Goal: Information Seeking & Learning: Learn about a topic

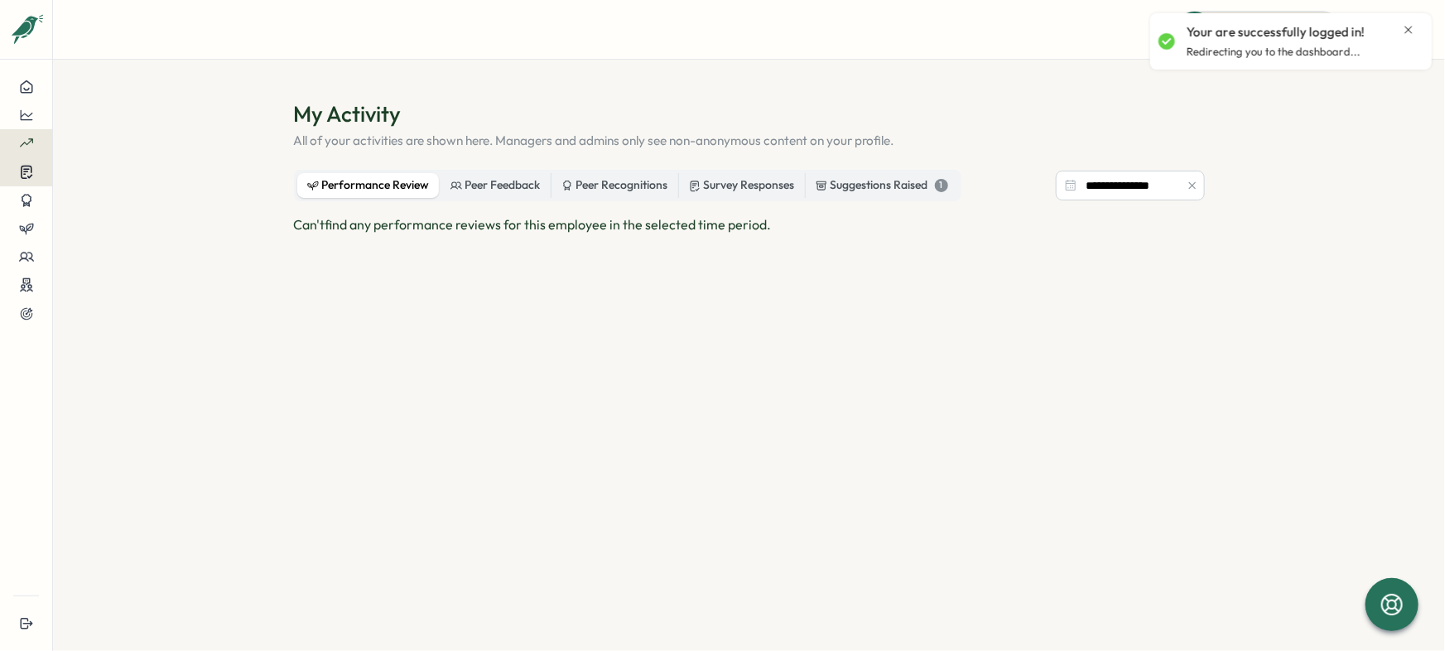
click at [26, 180] on button at bounding box center [26, 171] width 52 height 29
click at [137, 166] on div "Insights" at bounding box center [143, 156] width 137 height 31
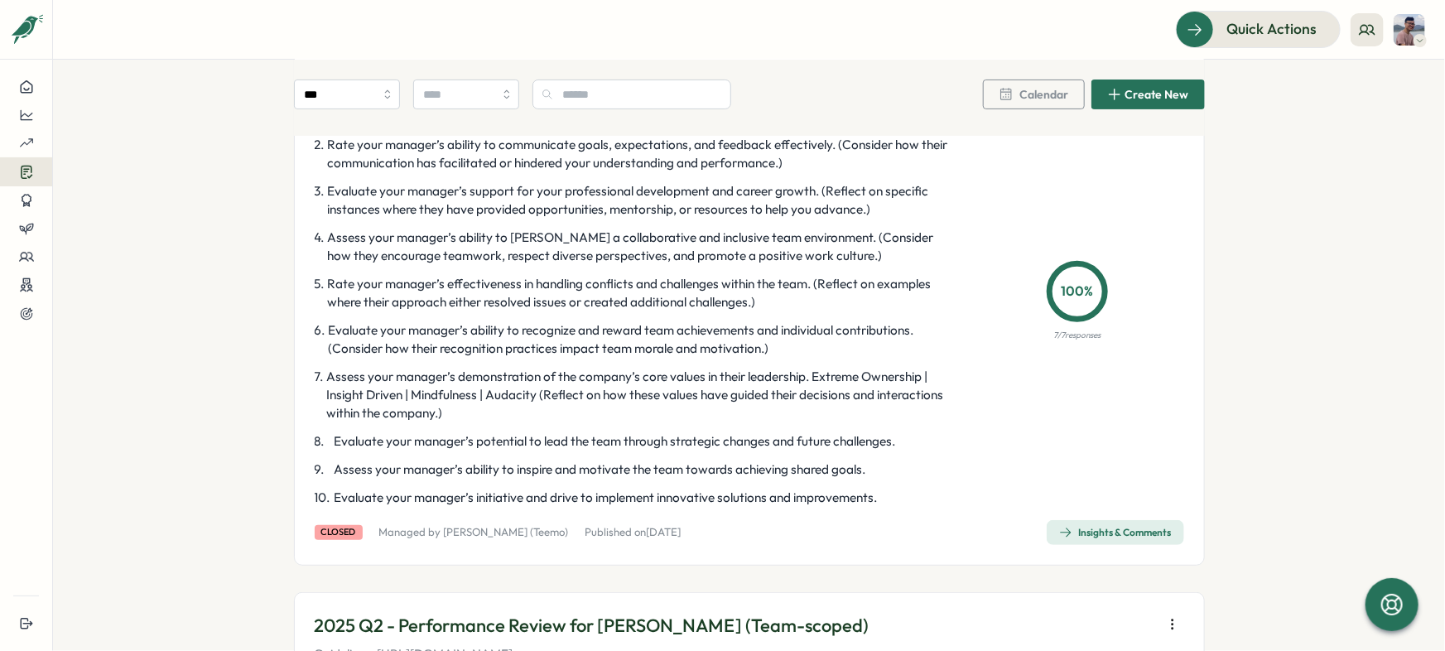
scroll to position [214, 0]
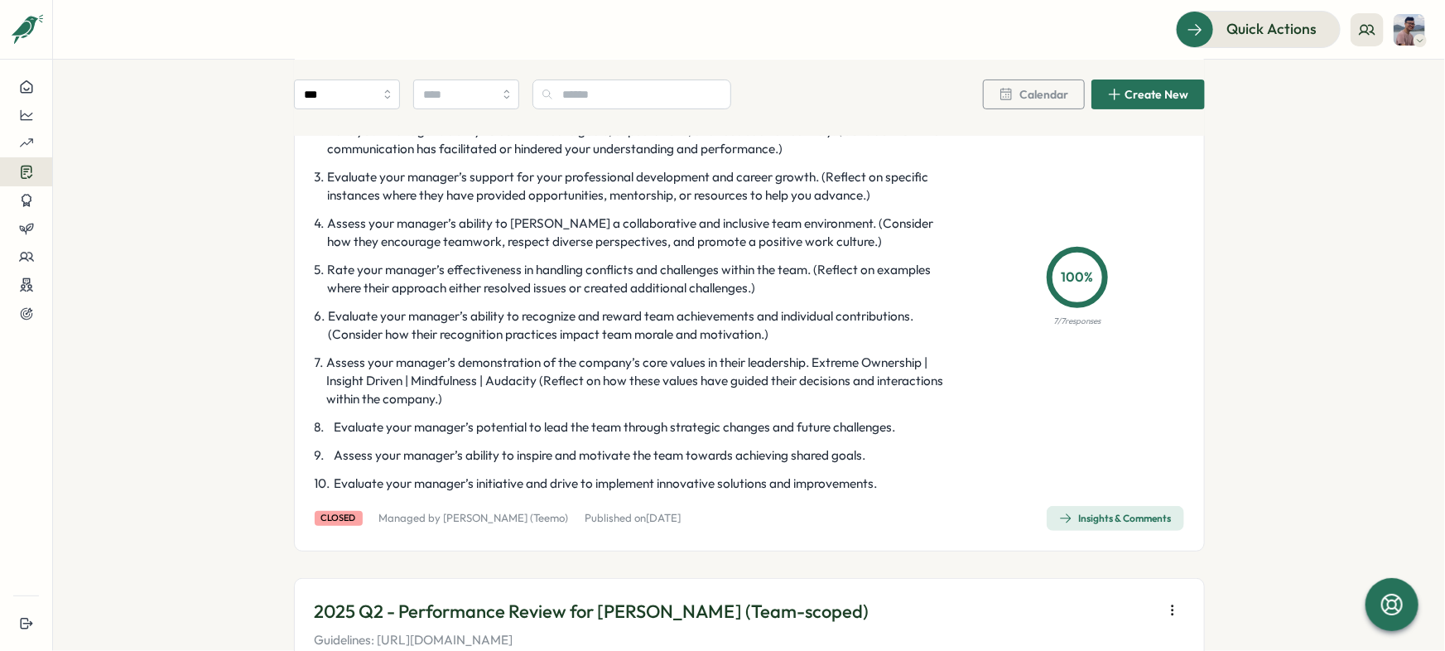
click at [1102, 517] on div "Insights & Comments" at bounding box center [1115, 518] width 113 height 13
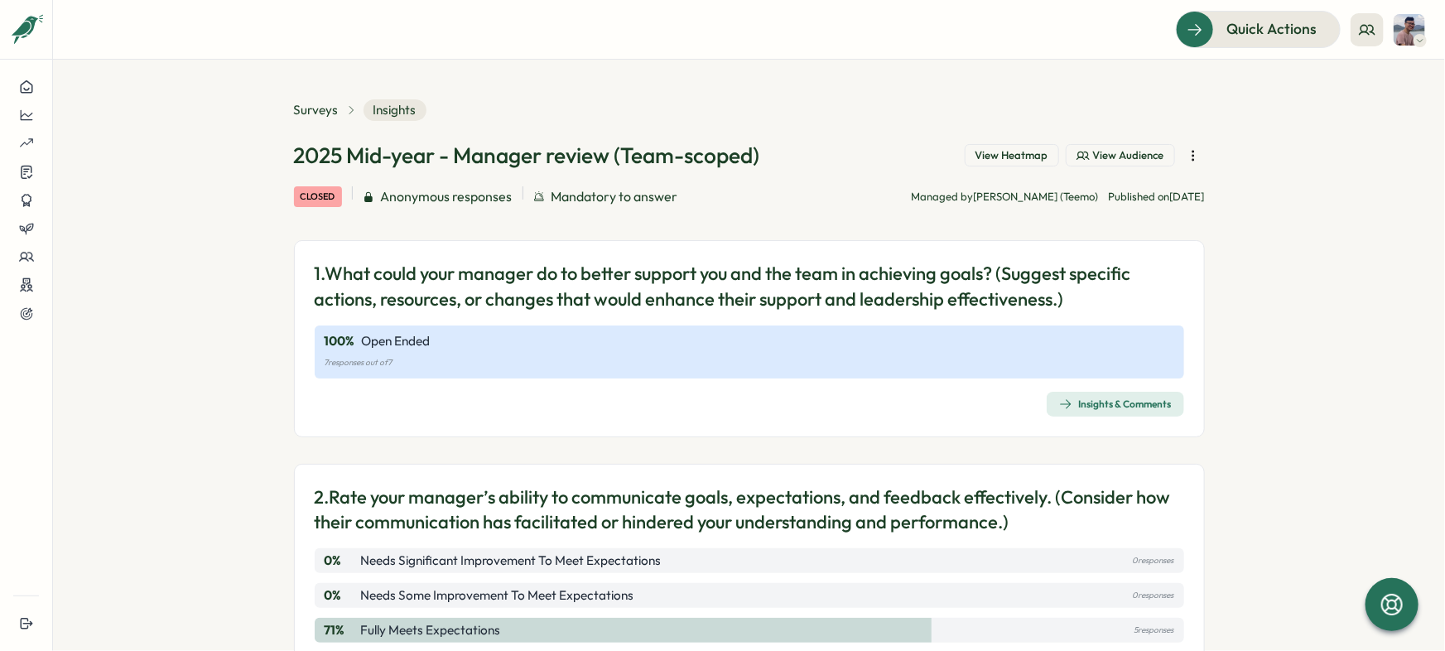
click at [1117, 150] on span "View Audience" at bounding box center [1128, 155] width 71 height 15
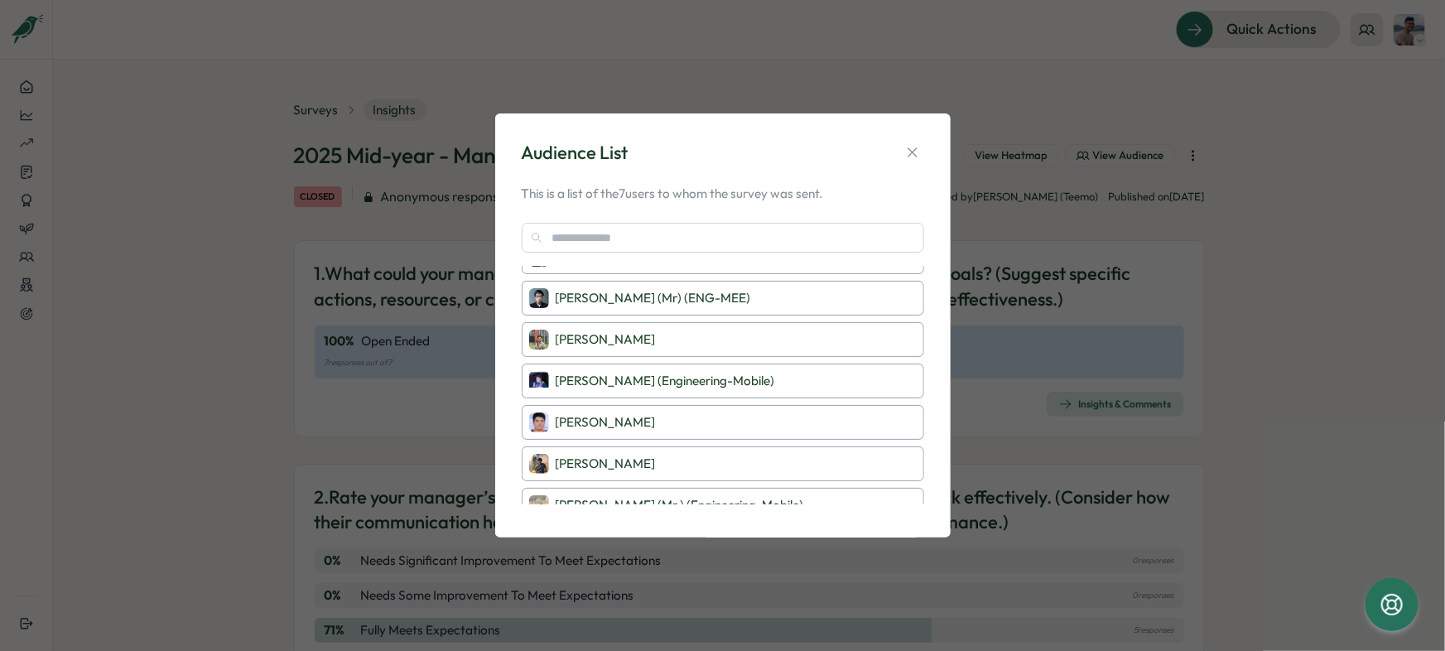
scroll to position [42, 0]
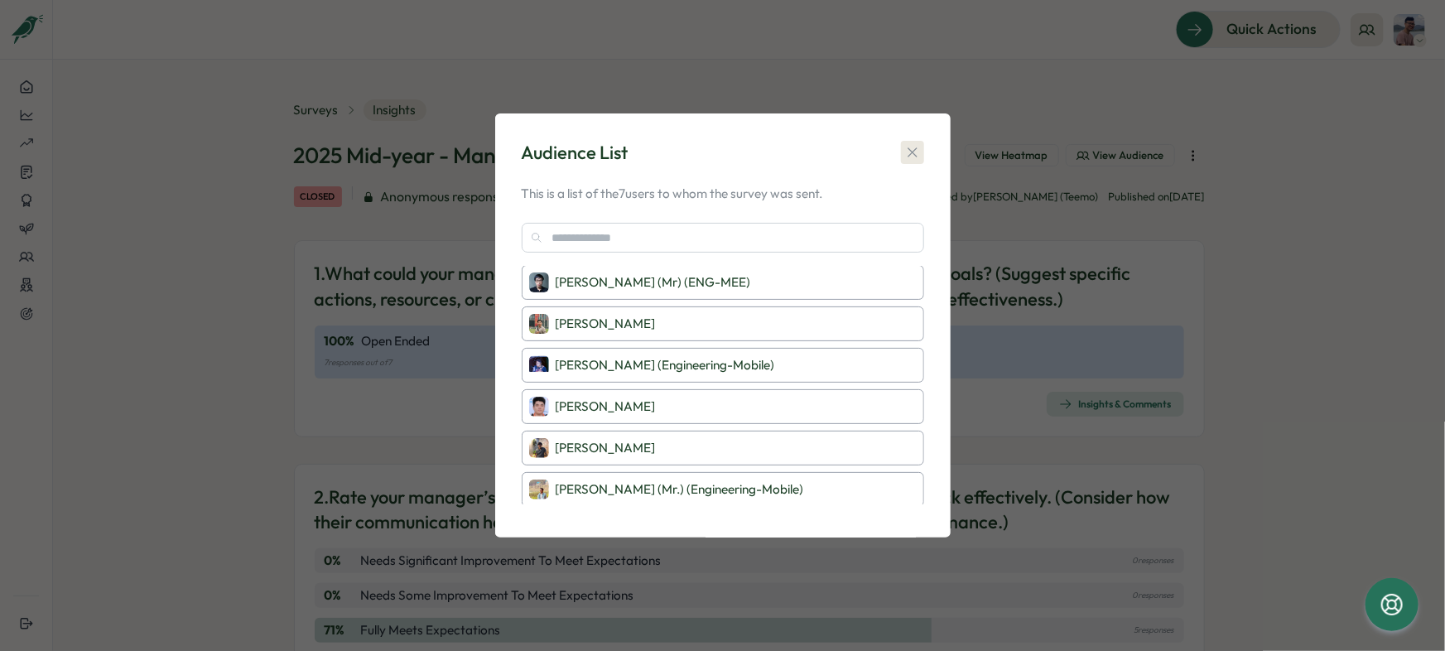
click at [915, 149] on icon "button" at bounding box center [911, 151] width 9 height 9
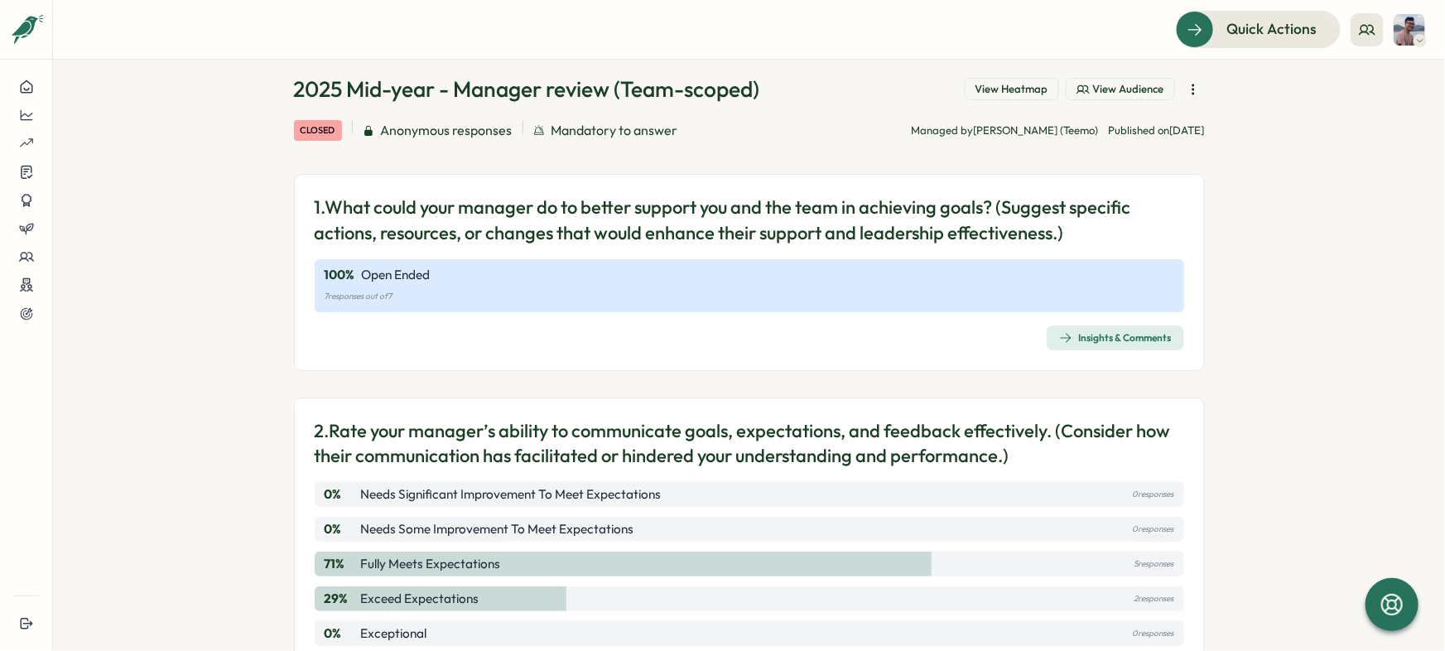
scroll to position [72, 0]
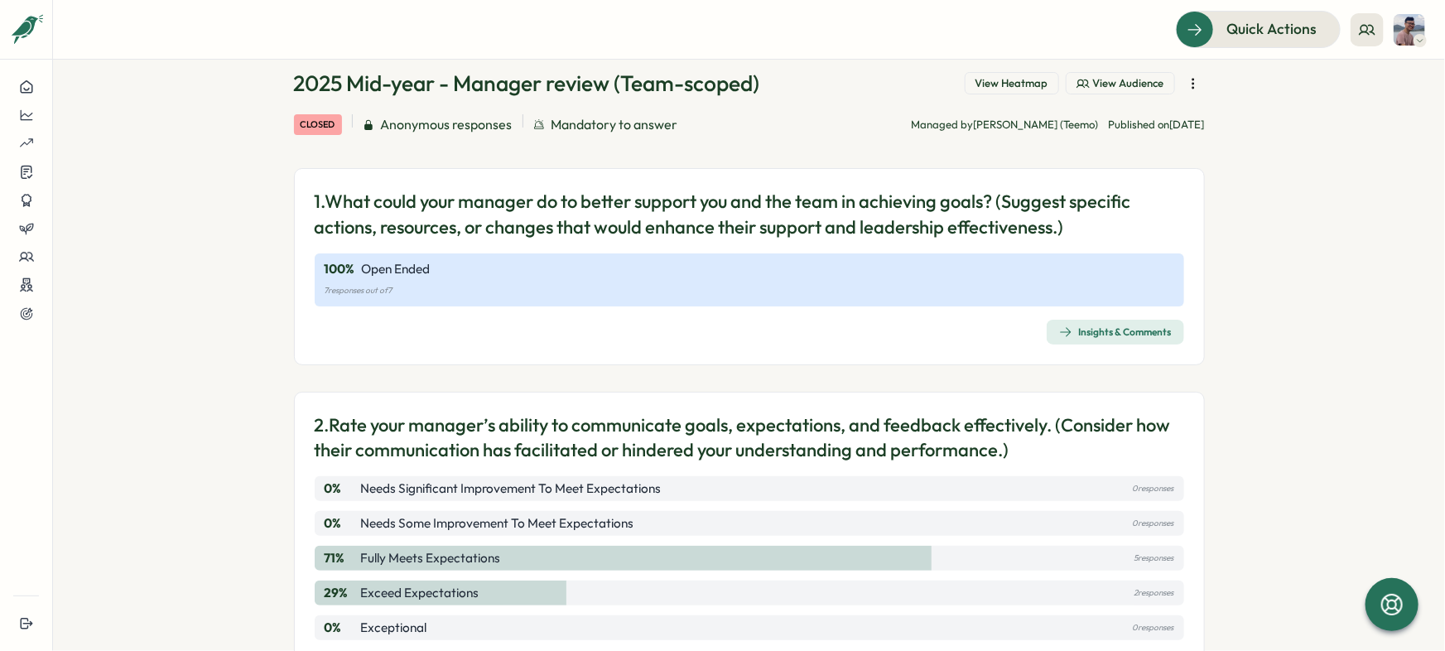
click at [1148, 330] on div "Insights & Comments" at bounding box center [1115, 331] width 113 height 13
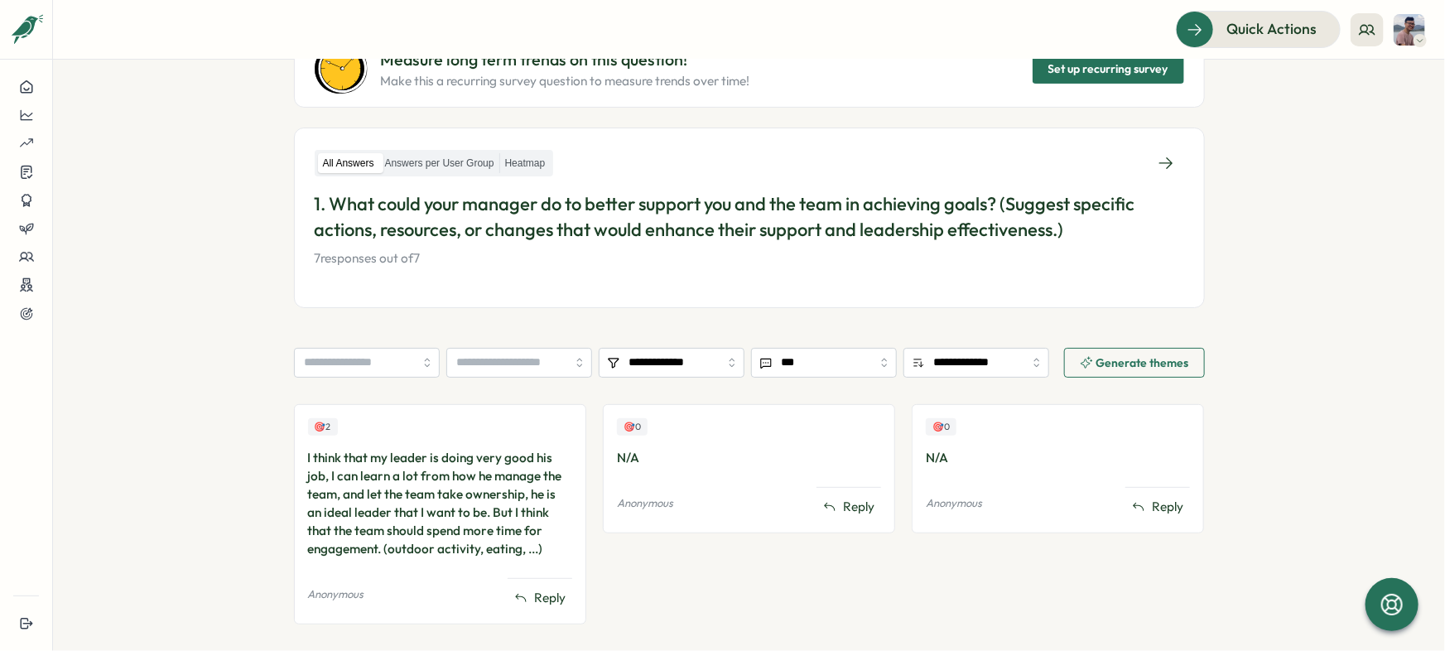
scroll to position [219, 0]
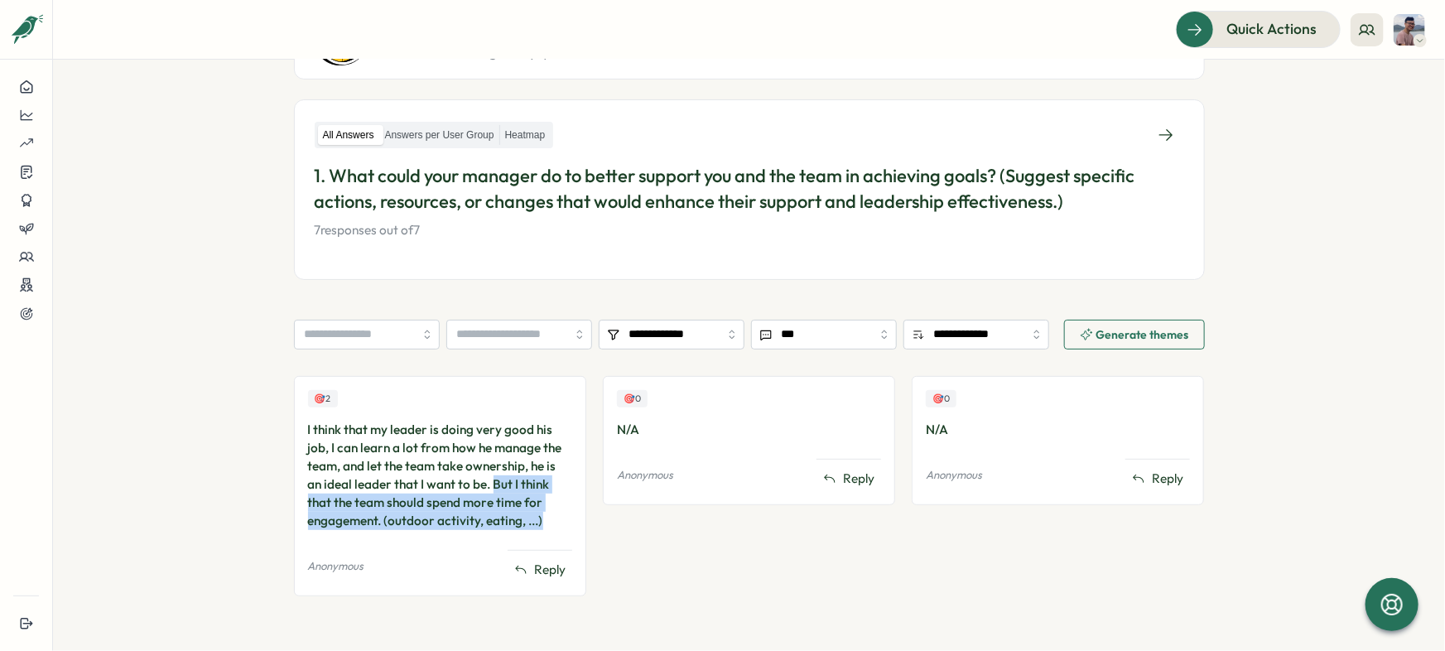
drag, startPoint x: 470, startPoint y: 483, endPoint x: 542, endPoint y: 527, distance: 83.9
click at [543, 527] on div "I think that my leader is doing very good his job, I can learn a lot from how h…" at bounding box center [440, 475] width 264 height 109
click at [655, 544] on div "🎯 0 N/A Anonymous Reply" at bounding box center [749, 494] width 292 height 237
click at [1272, 147] on section "**********" at bounding box center [749, 355] width 1392 height 591
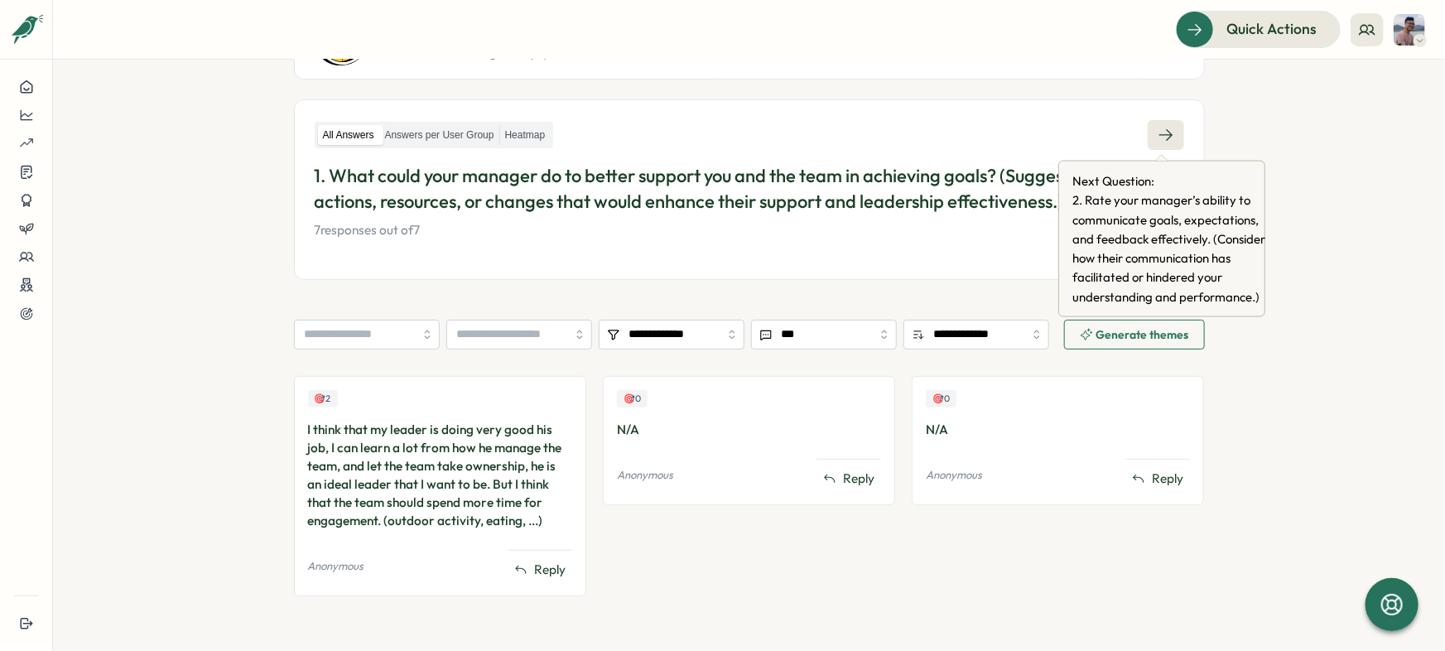
click at [1162, 136] on icon at bounding box center [1165, 135] width 17 height 17
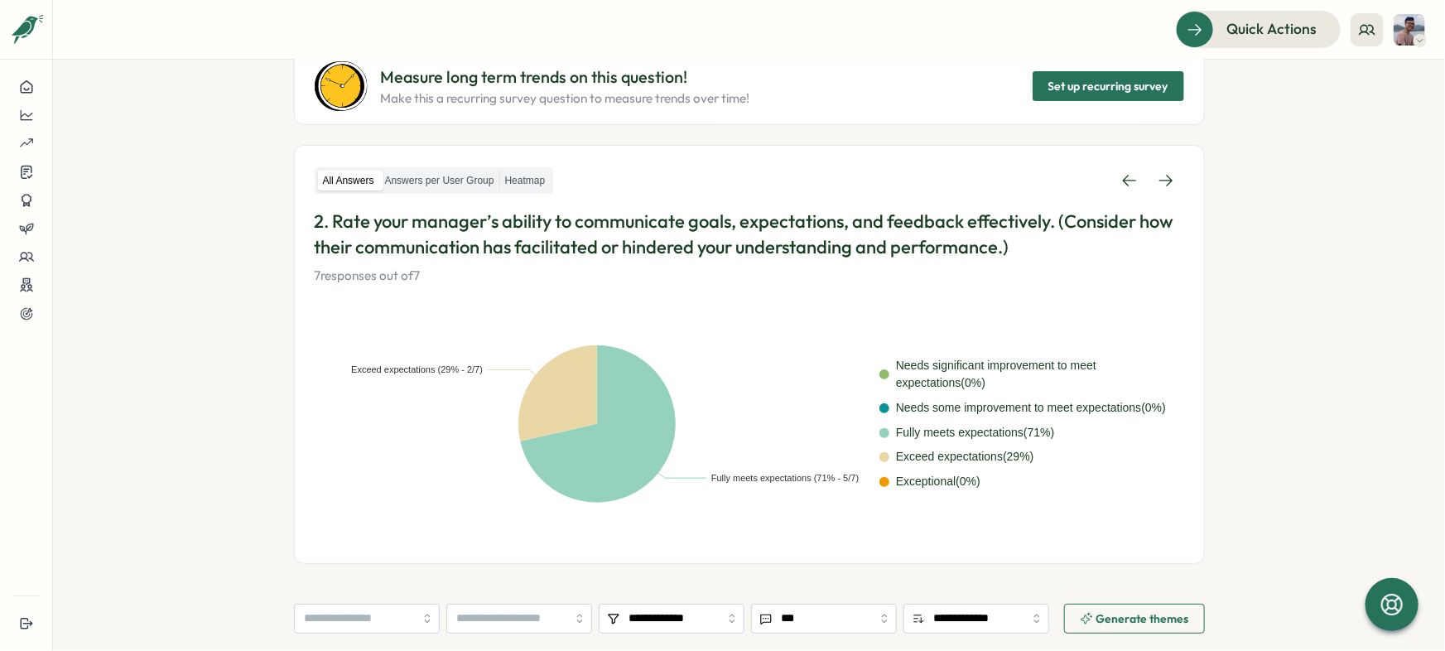
scroll to position [17, 0]
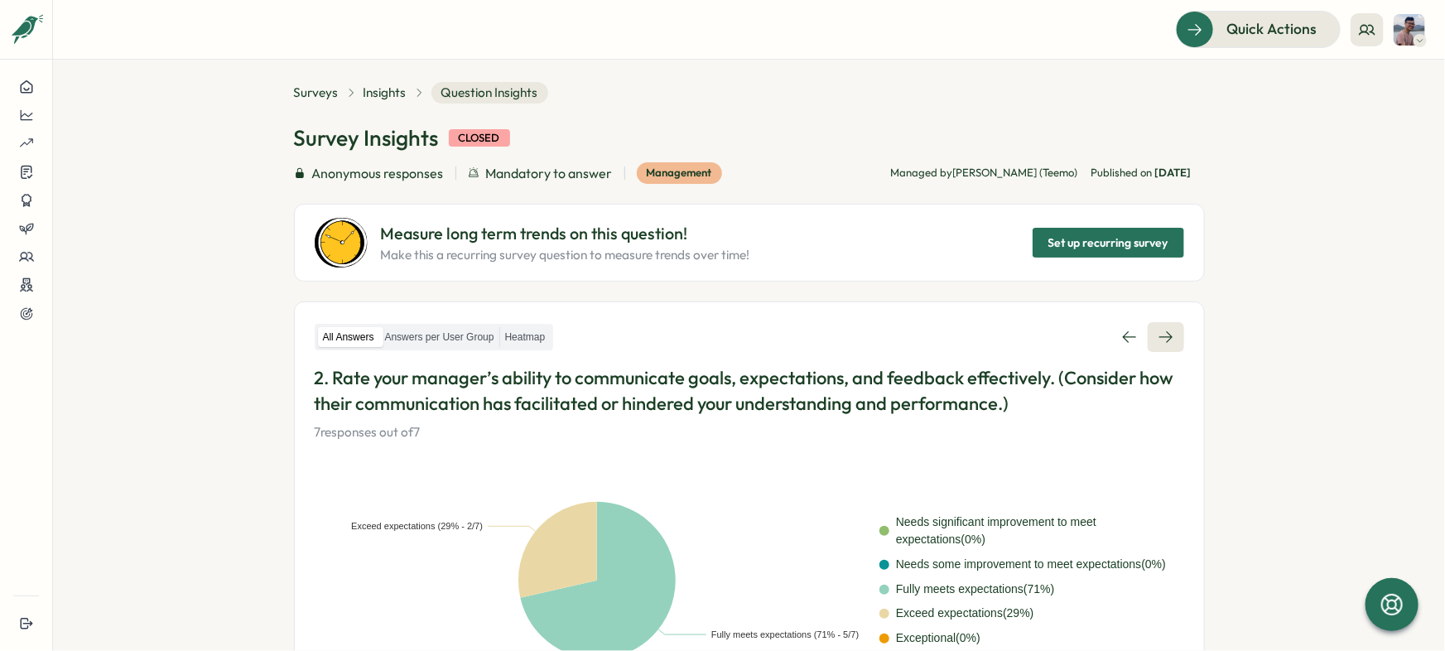
click at [1152, 340] on link at bounding box center [1165, 337] width 36 height 30
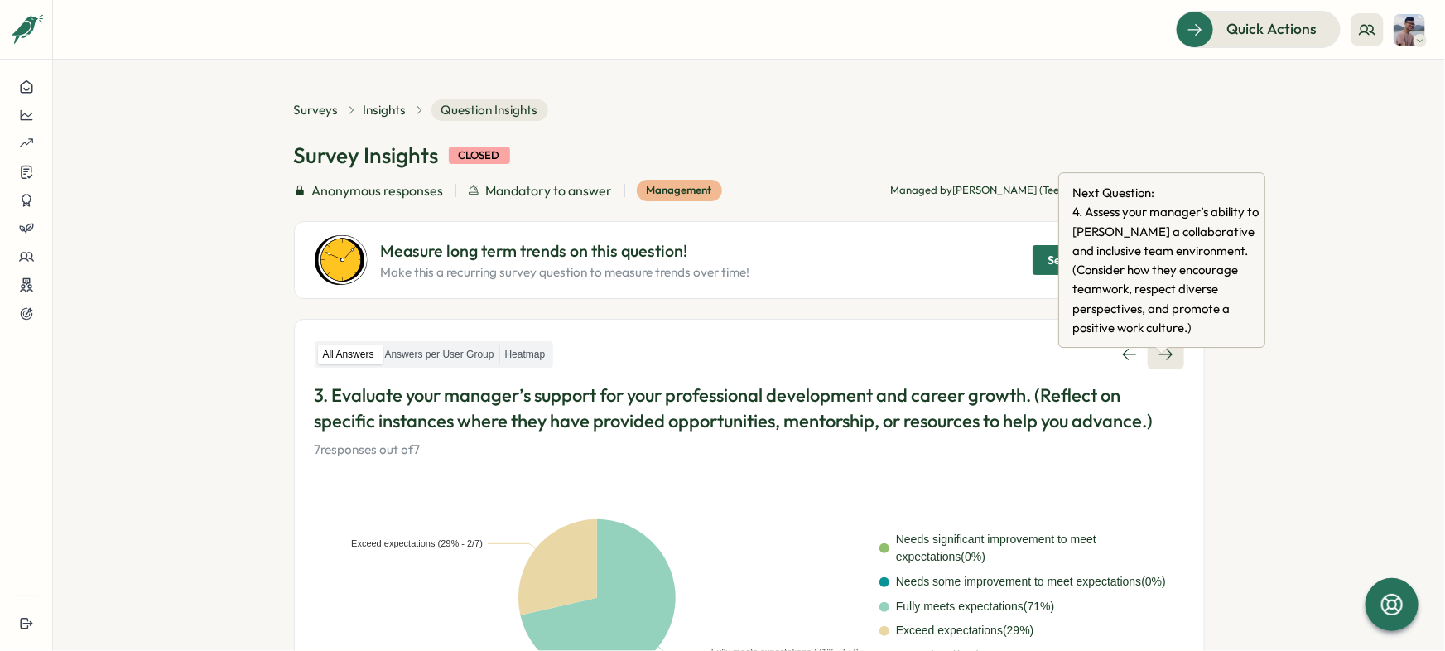
click at [1167, 363] on link at bounding box center [1165, 354] width 36 height 30
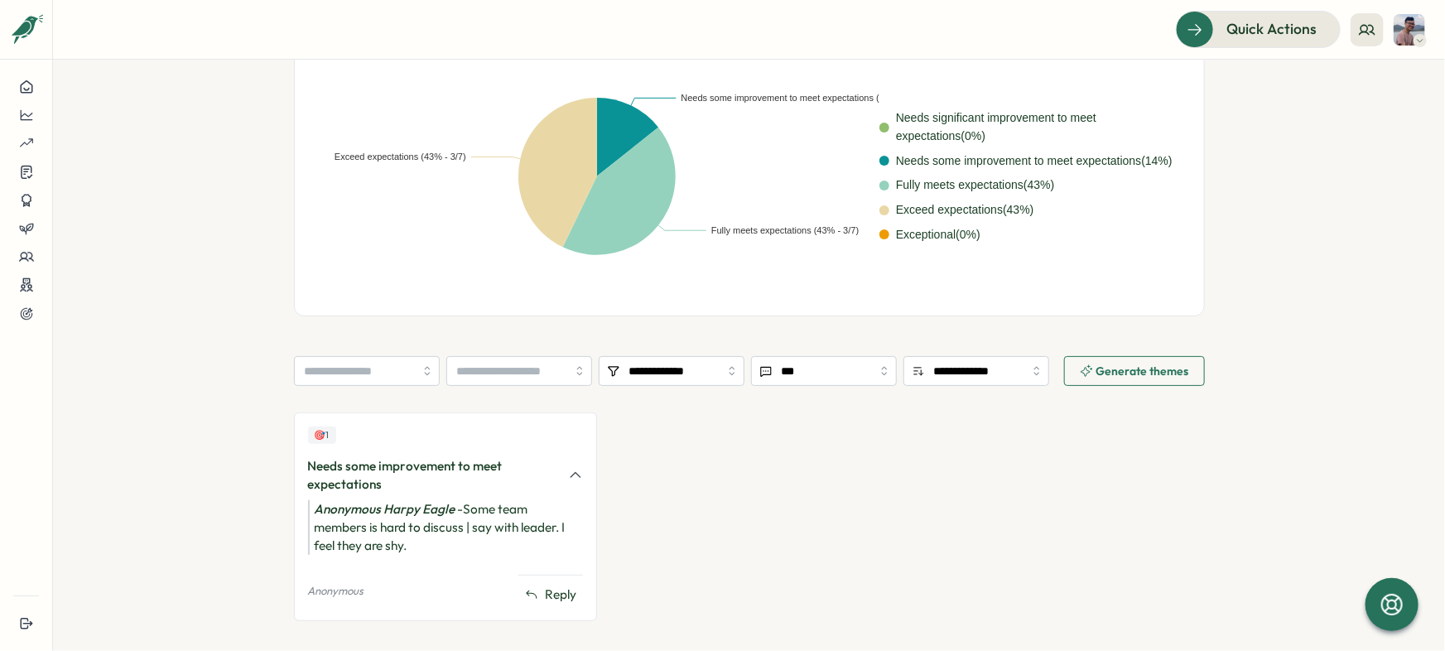
scroll to position [446, 0]
drag, startPoint x: 451, startPoint y: 483, endPoint x: 475, endPoint y: 535, distance: 56.7
click at [475, 535] on div "🎯 1 Needs some improvement to meet expectations Anonymous Harpy Eagle - Some te…" at bounding box center [446, 516] width 304 height 209
click at [472, 522] on div "Anonymous Harpy Eagle - Some team members is hard to discuss | say with leader.…" at bounding box center [446, 528] width 276 height 55
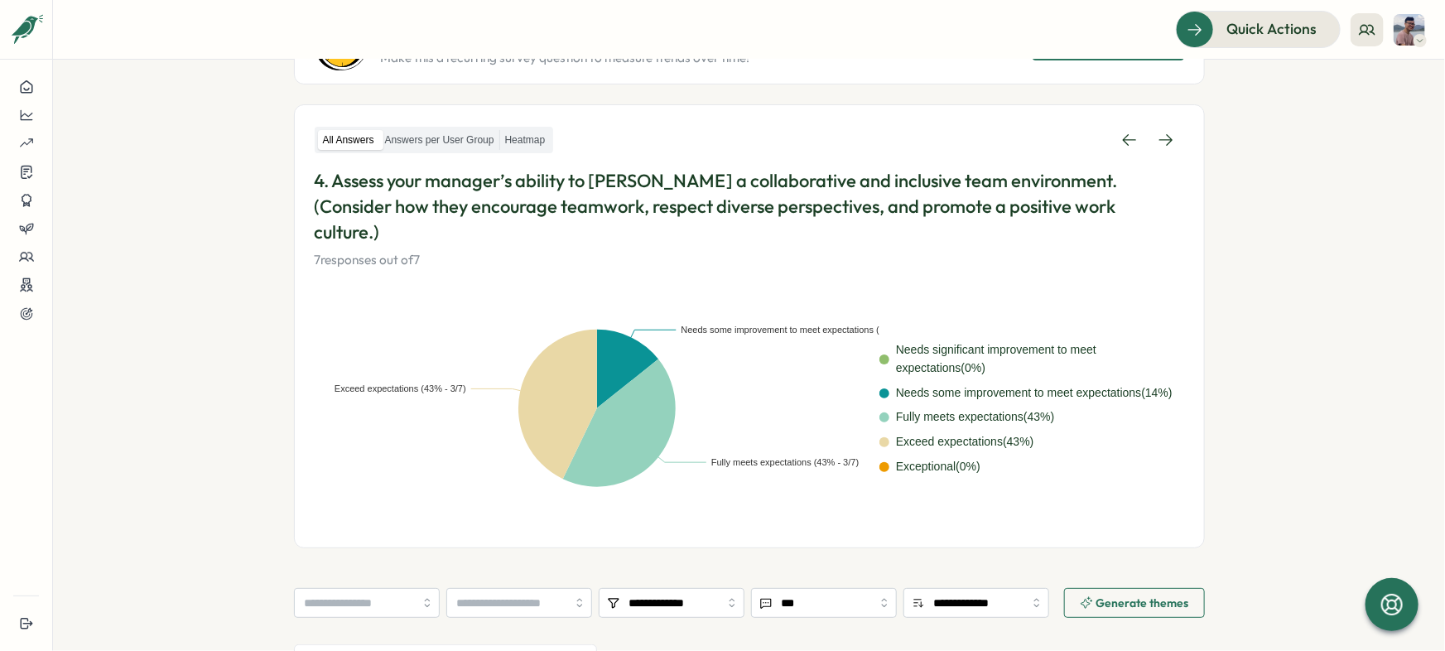
scroll to position [0, 0]
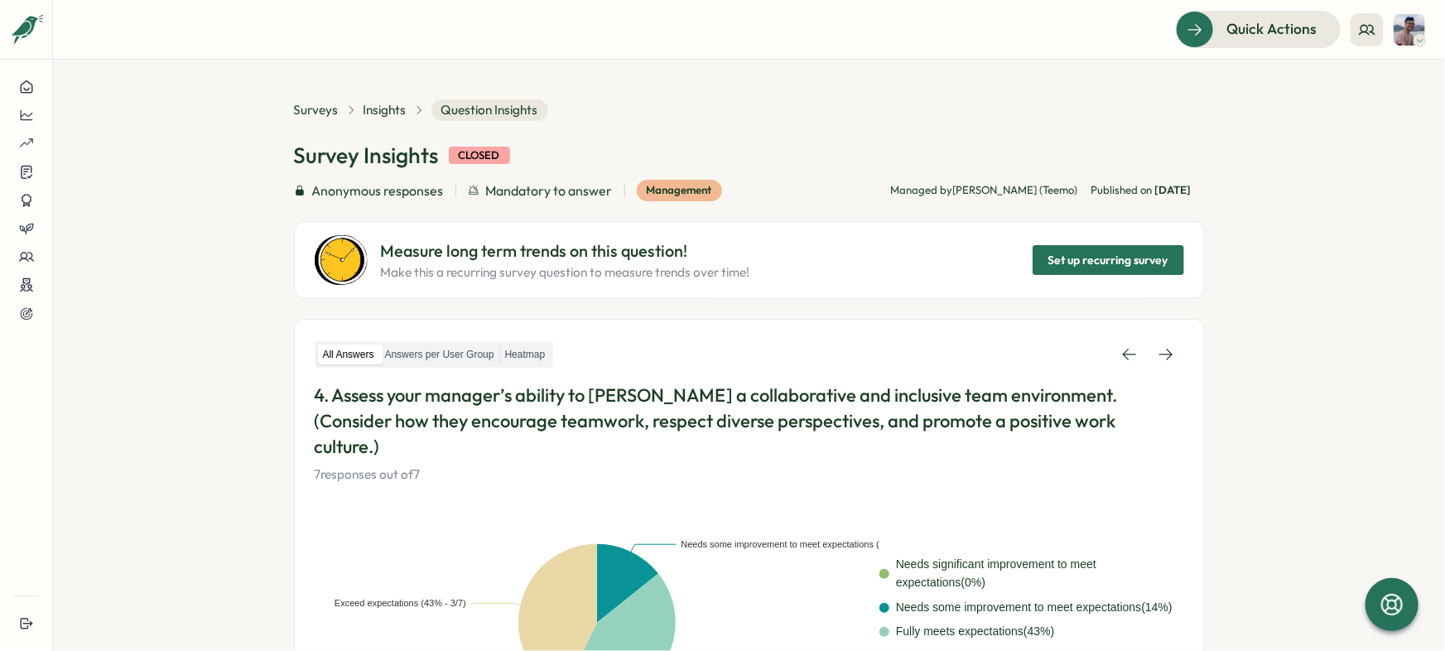
click at [1161, 380] on div "All Answers Answers per User Group Heatmap 4. Assess your manager’s ability to …" at bounding box center [749, 411] width 869 height 144
click at [1161, 363] on link at bounding box center [1165, 354] width 36 height 30
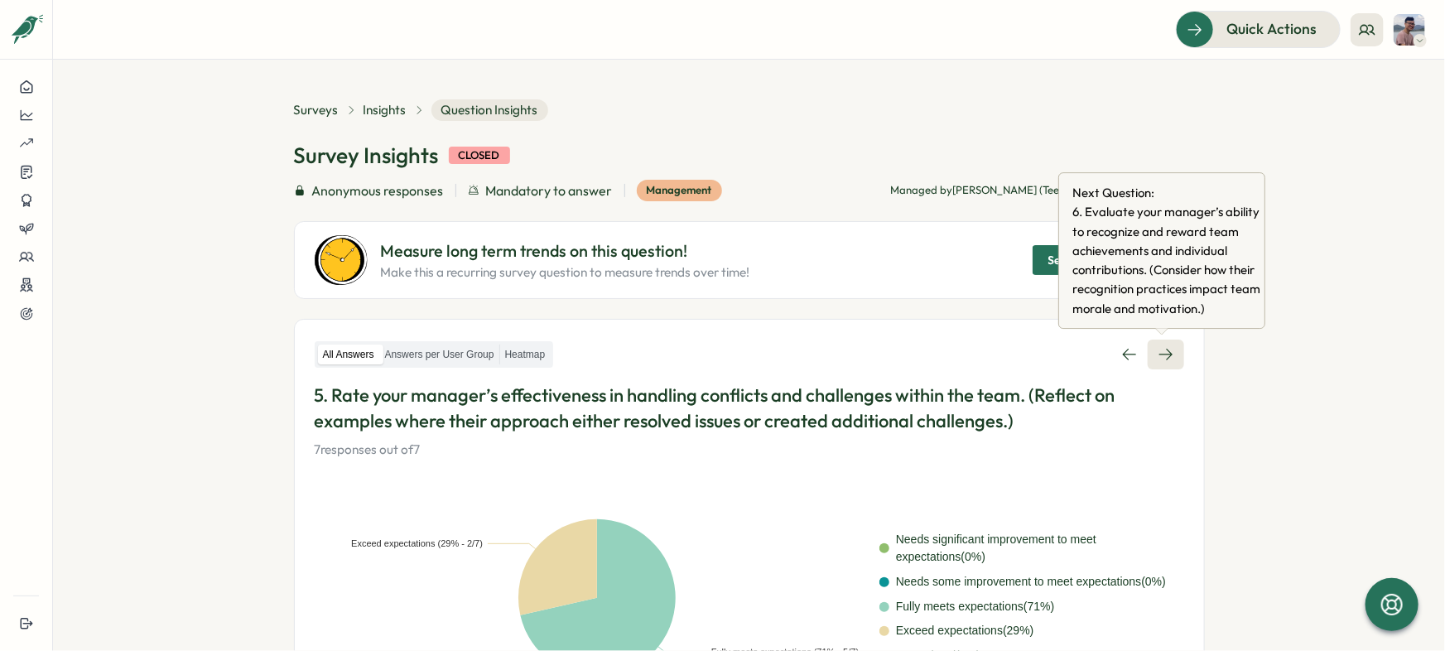
click at [1163, 365] on link at bounding box center [1165, 354] width 36 height 30
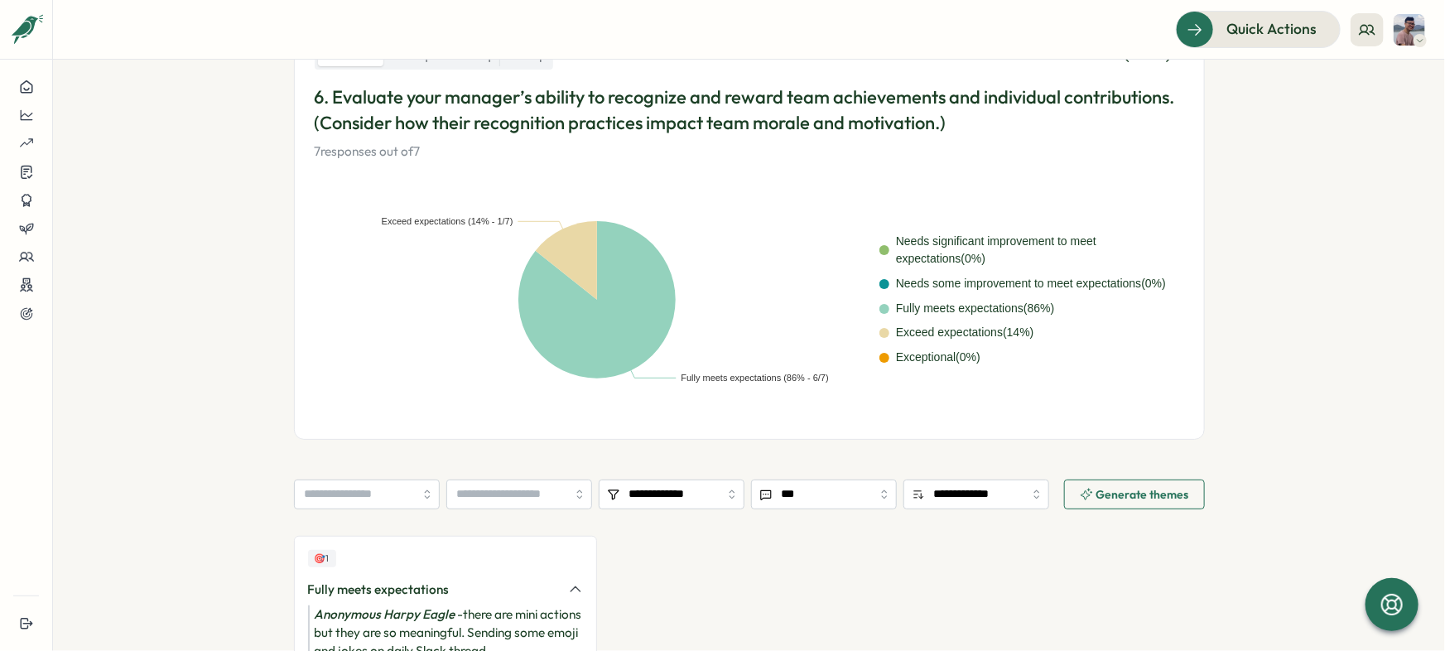
scroll to position [436, 0]
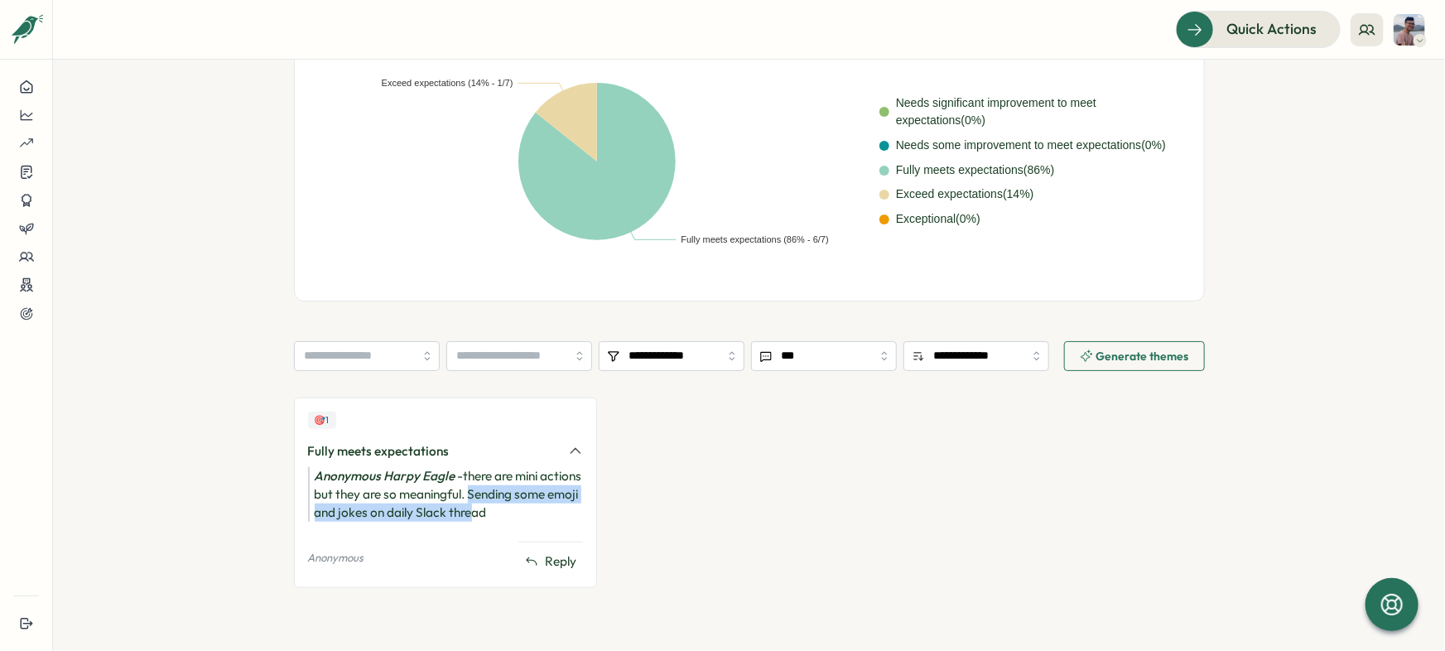
drag, startPoint x: 511, startPoint y: 498, endPoint x: 533, endPoint y: 507, distance: 24.5
click at [533, 507] on div "Anonymous Harpy Eagle - there are mini actions but they are so meaningful. Send…" at bounding box center [446, 494] width 276 height 55
click at [744, 515] on div "🎯 1 Fully meets expectations Anonymous Harpy Eagle - there are mini actions but…" at bounding box center [749, 500] width 911 height 207
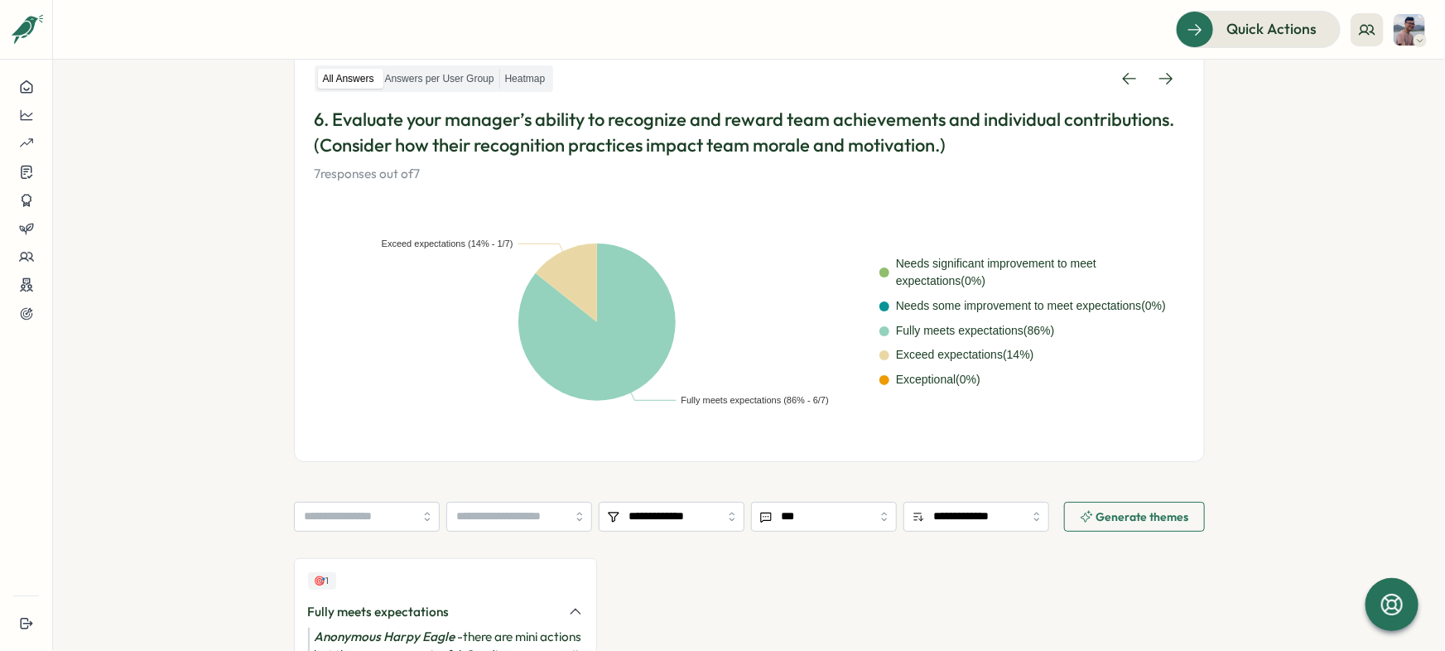
scroll to position [0, 0]
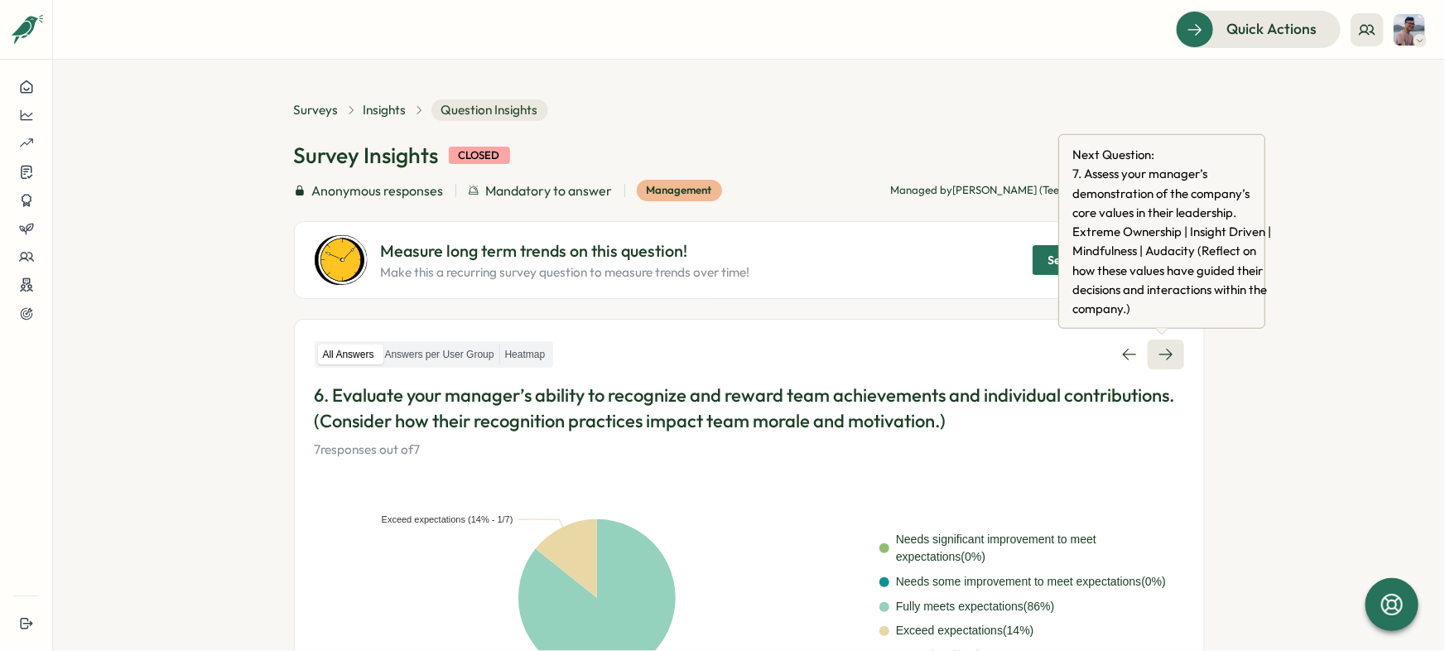
click at [1172, 344] on link at bounding box center [1165, 354] width 36 height 30
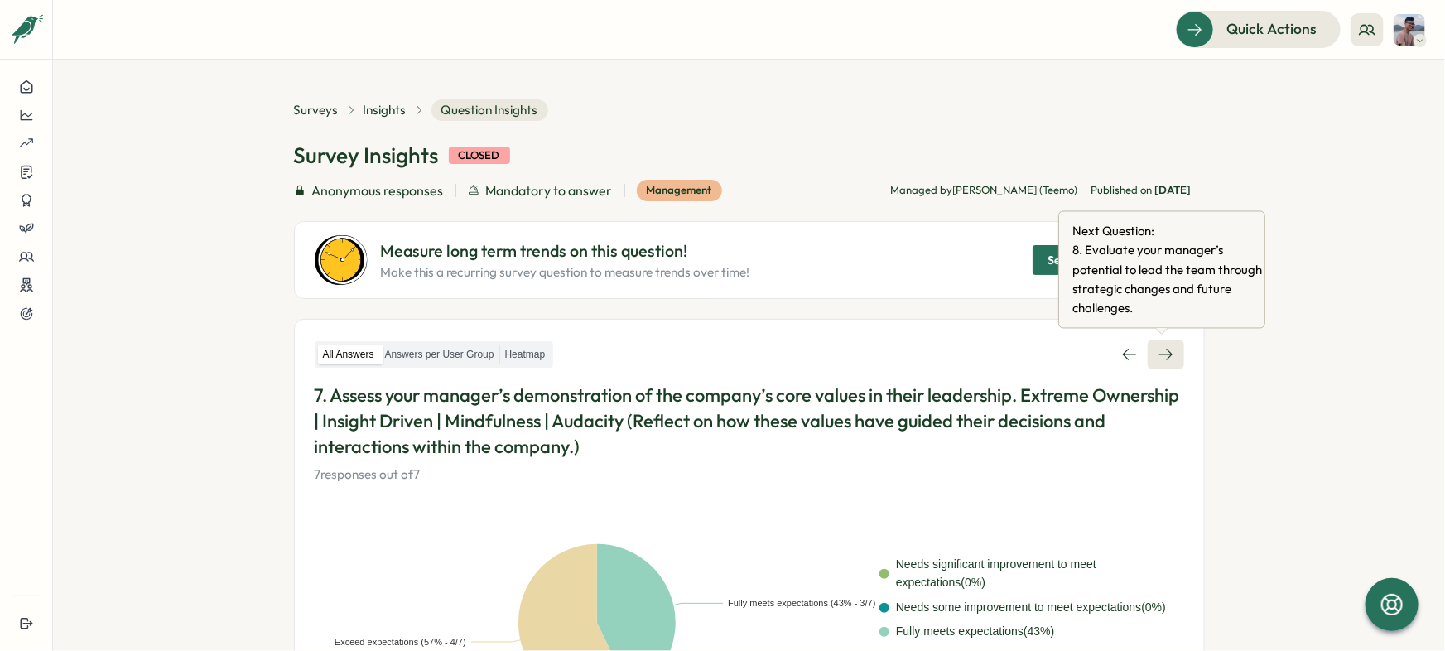
click at [1147, 368] on link at bounding box center [1165, 354] width 36 height 30
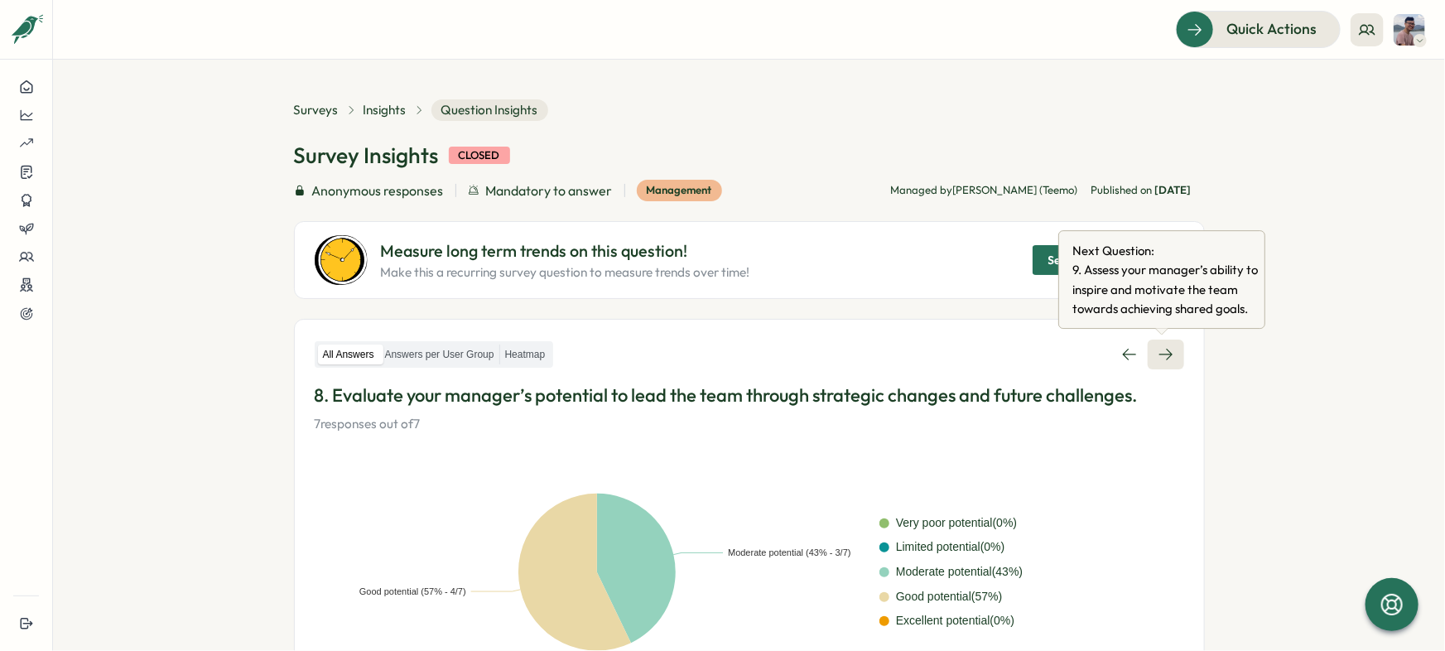
click at [1162, 361] on icon at bounding box center [1165, 354] width 17 height 17
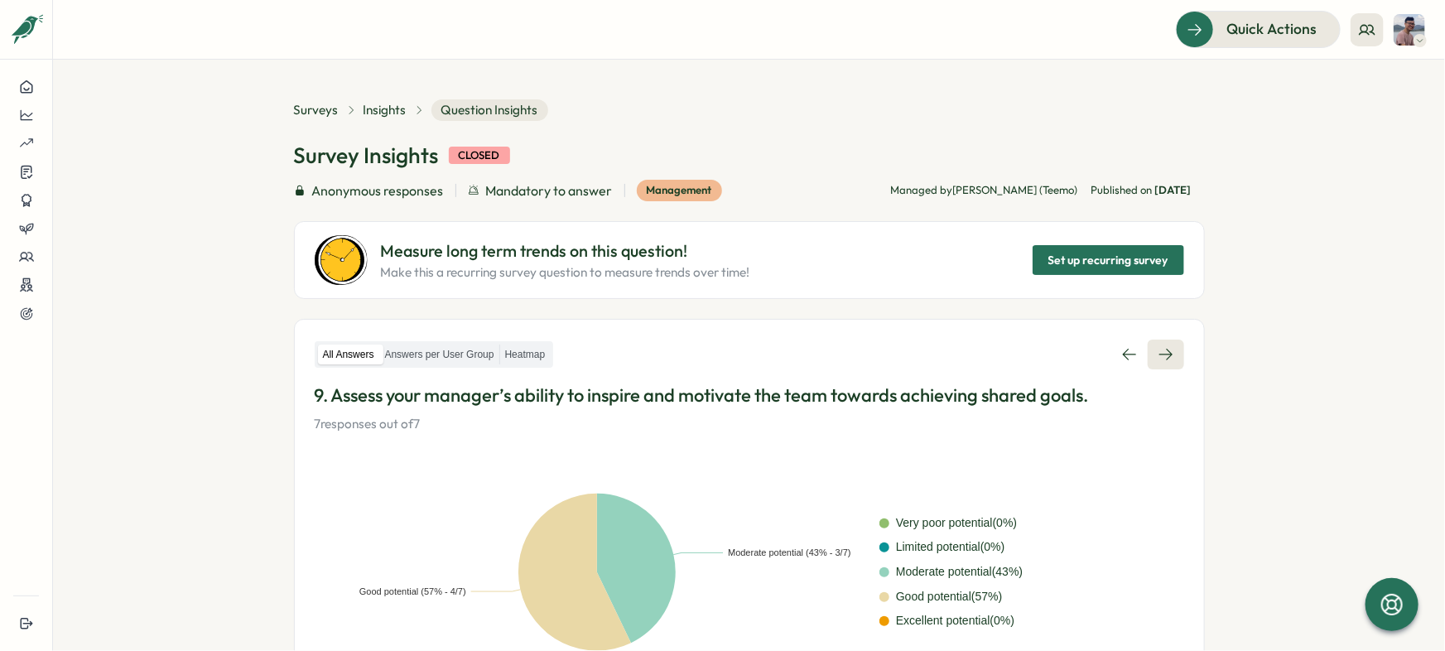
click at [1170, 367] on link at bounding box center [1165, 354] width 36 height 30
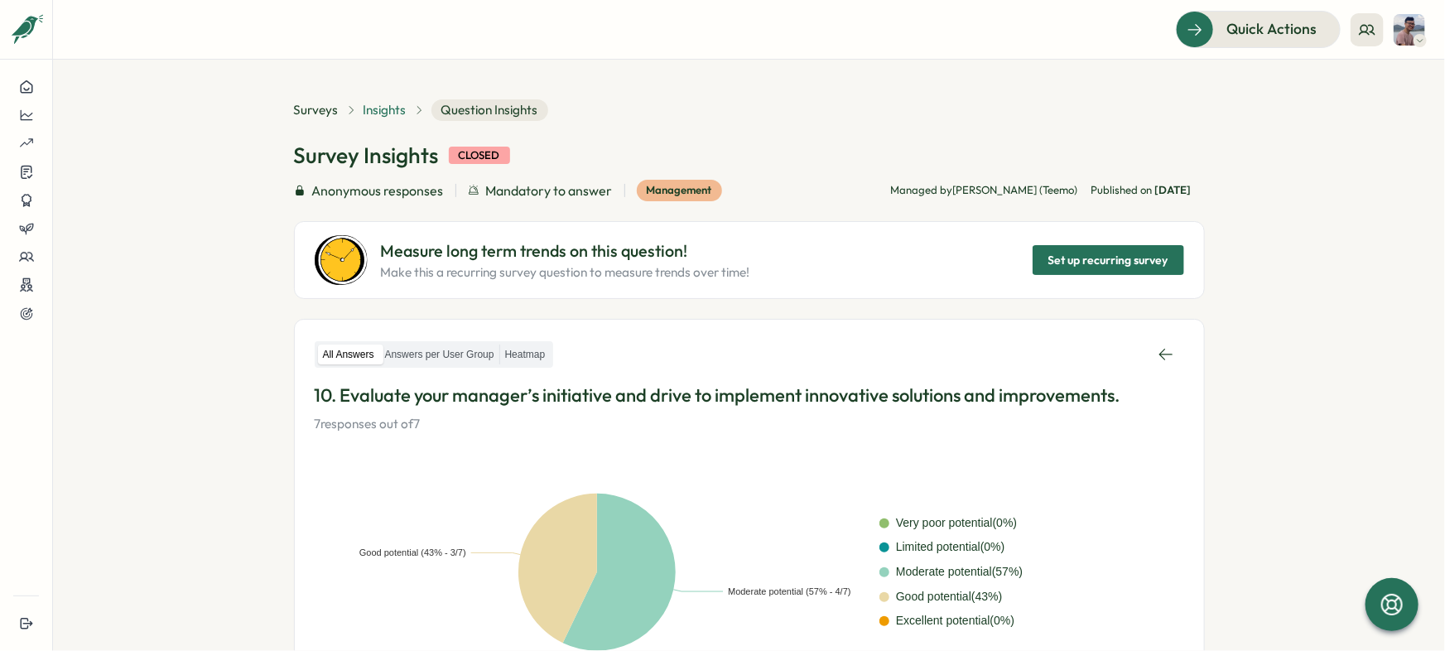
click at [365, 116] on span "Insights" at bounding box center [384, 110] width 43 height 18
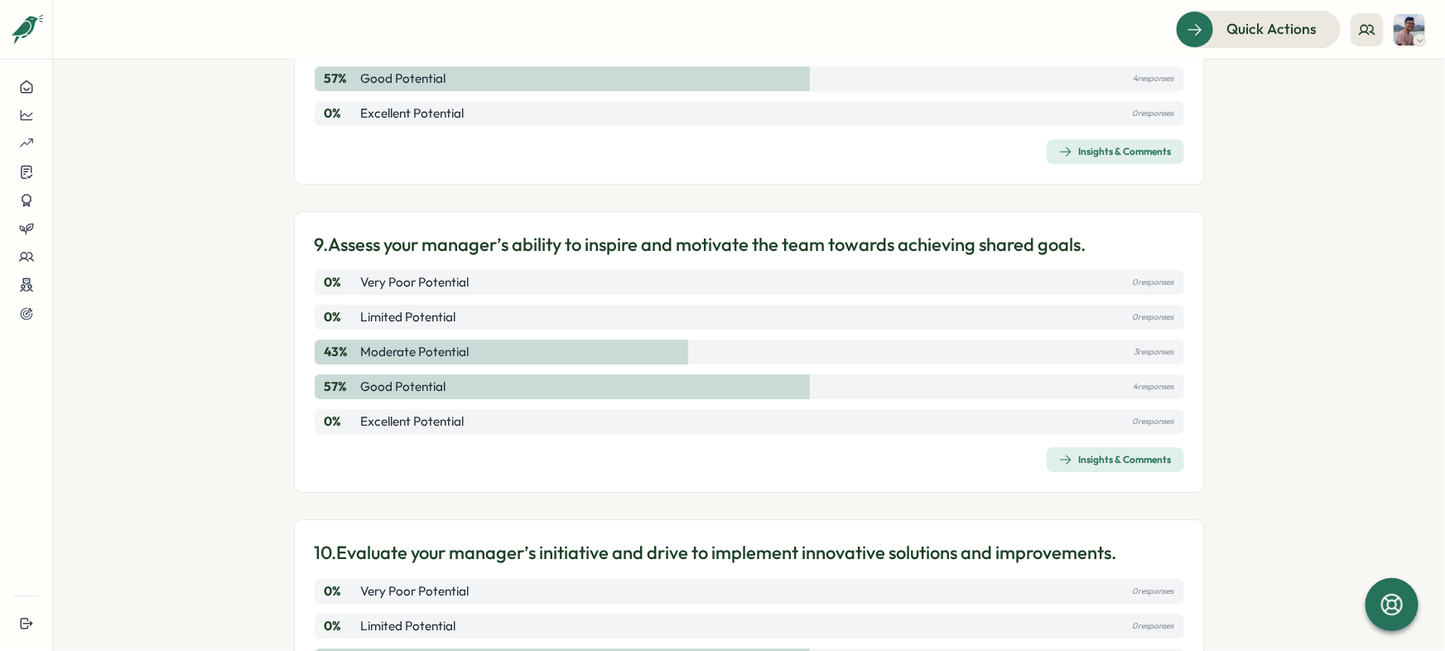
scroll to position [2778, 0]
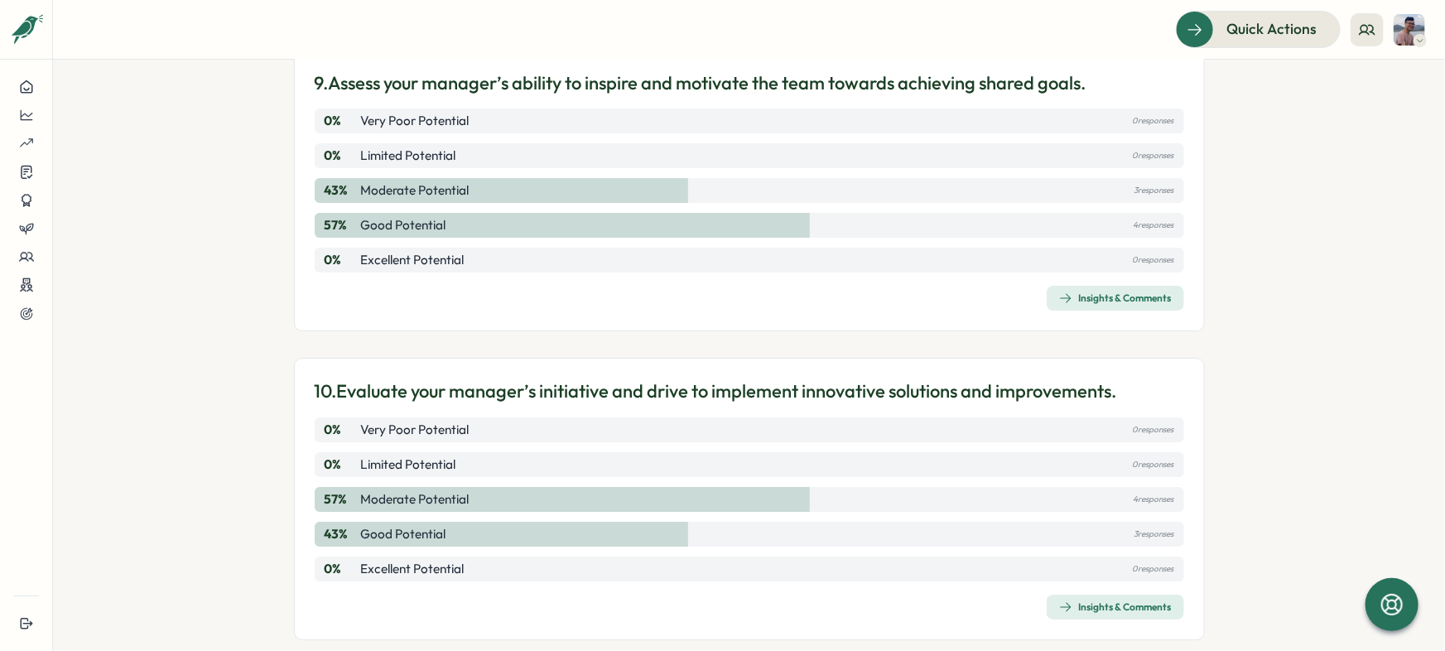
click at [1390, 348] on section "Surveys Insights 2025 Mid-year - Manager review (Team-scoped) View Heatmap View…" at bounding box center [749, 355] width 1392 height 591
